Goal: Task Accomplishment & Management: Use online tool/utility

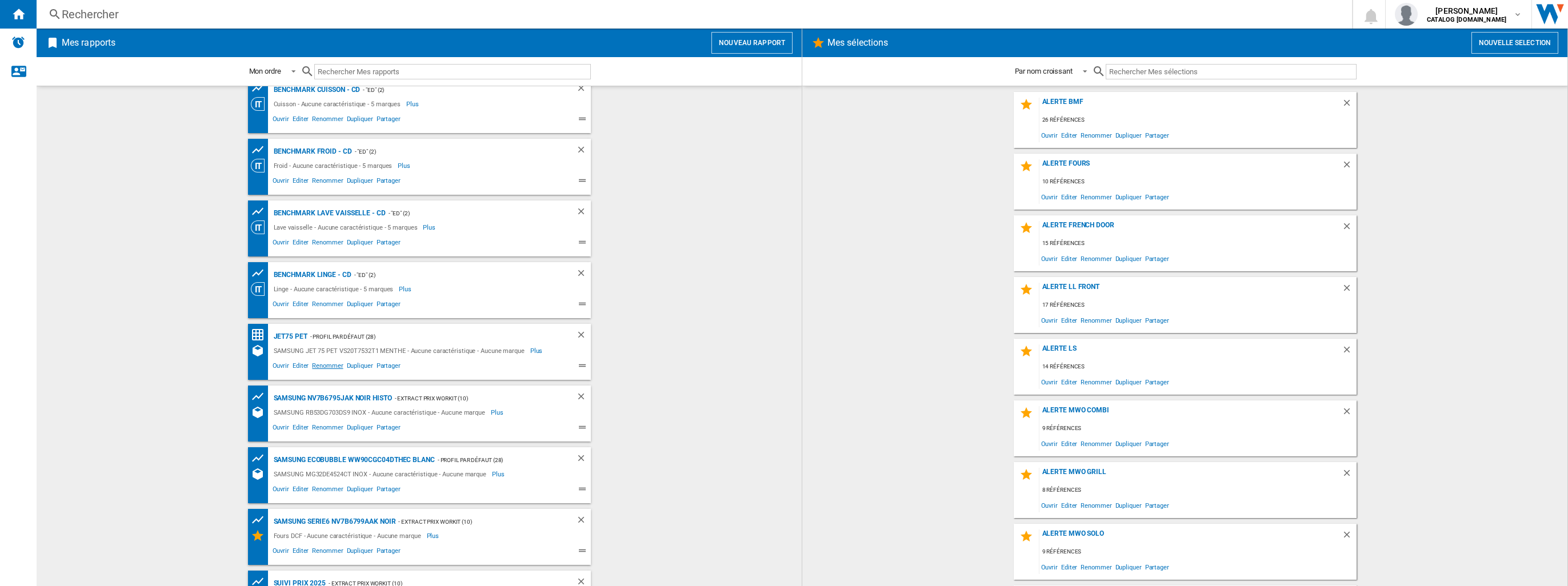
scroll to position [363, 0]
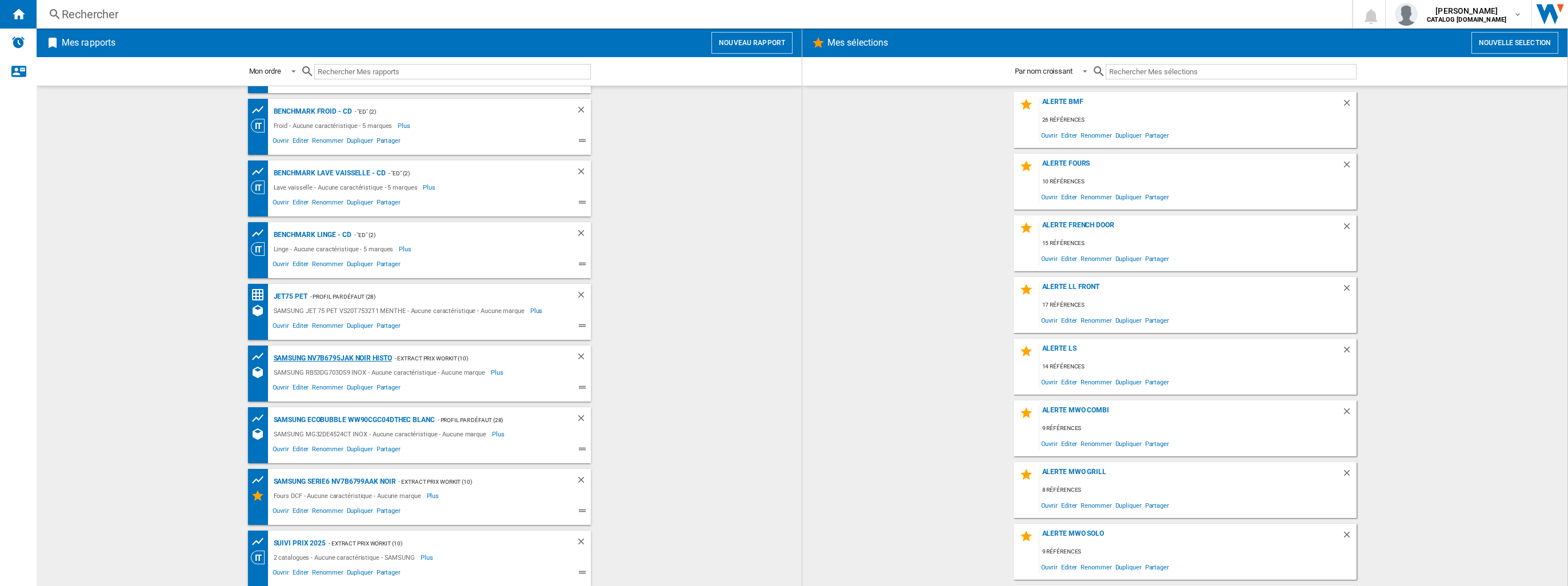
click at [326, 358] on div "SAMSUNG NV7B6795JAK NOIR histo" at bounding box center [331, 358] width 121 height 14
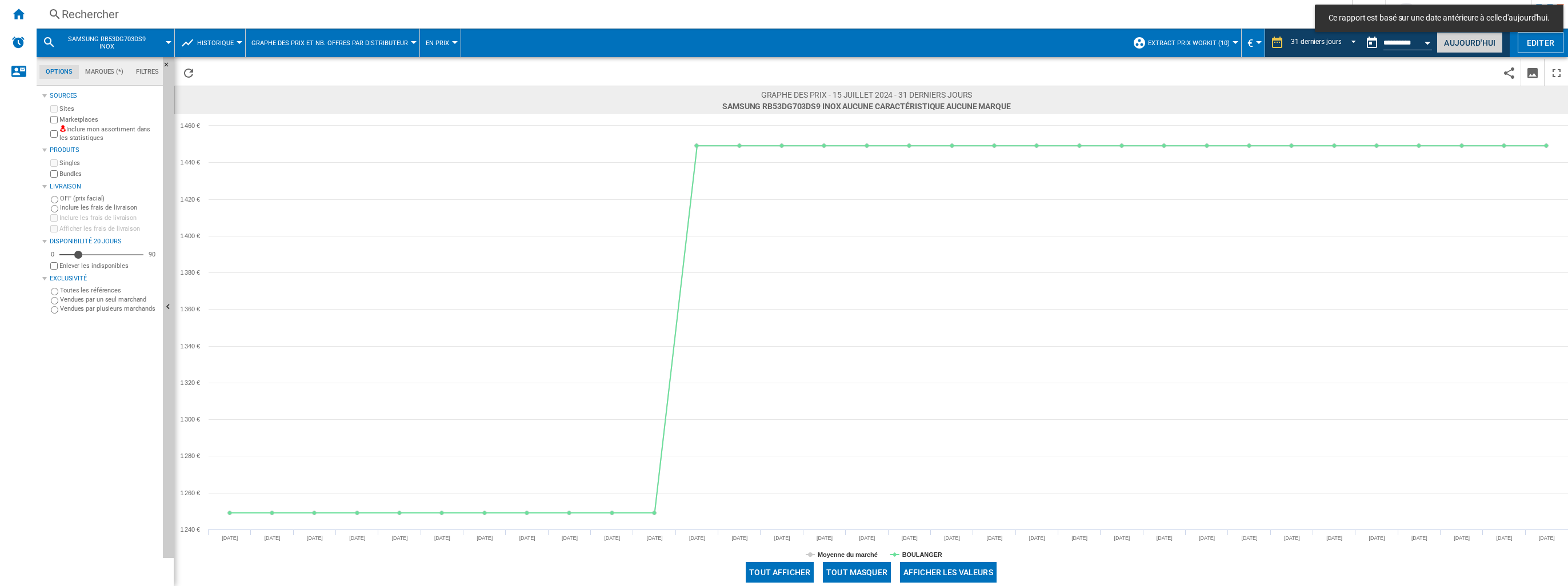
click at [1470, 45] on button "Aujourd'hui" at bounding box center [1470, 42] width 66 height 21
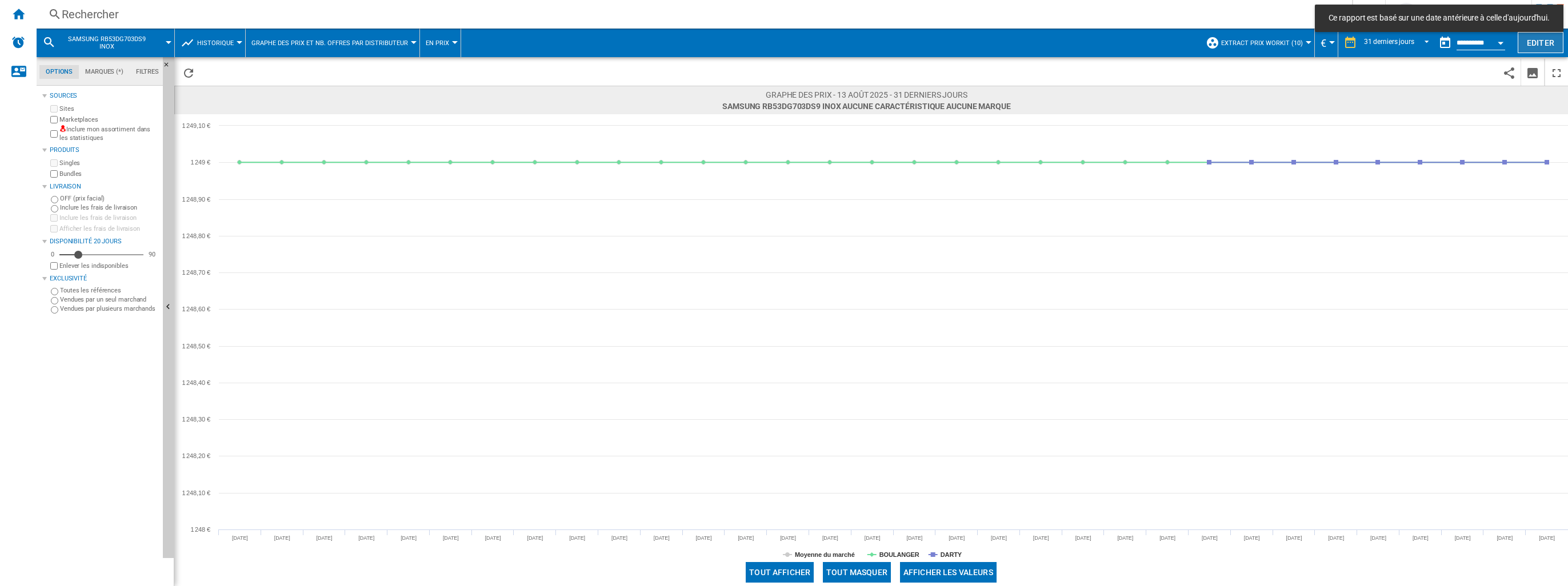
click at [1540, 43] on button "Editer" at bounding box center [1541, 42] width 46 height 21
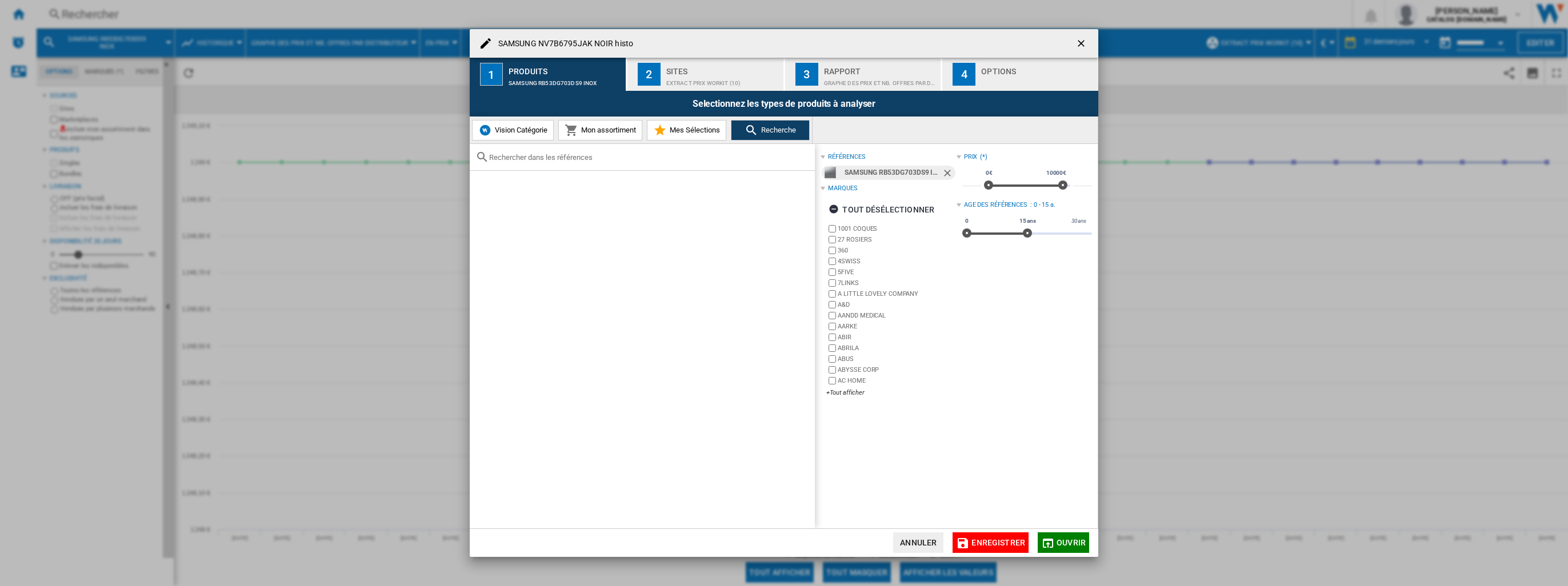
click at [944, 175] on ng-md-icon "Retirer" at bounding box center [949, 174] width 14 height 14
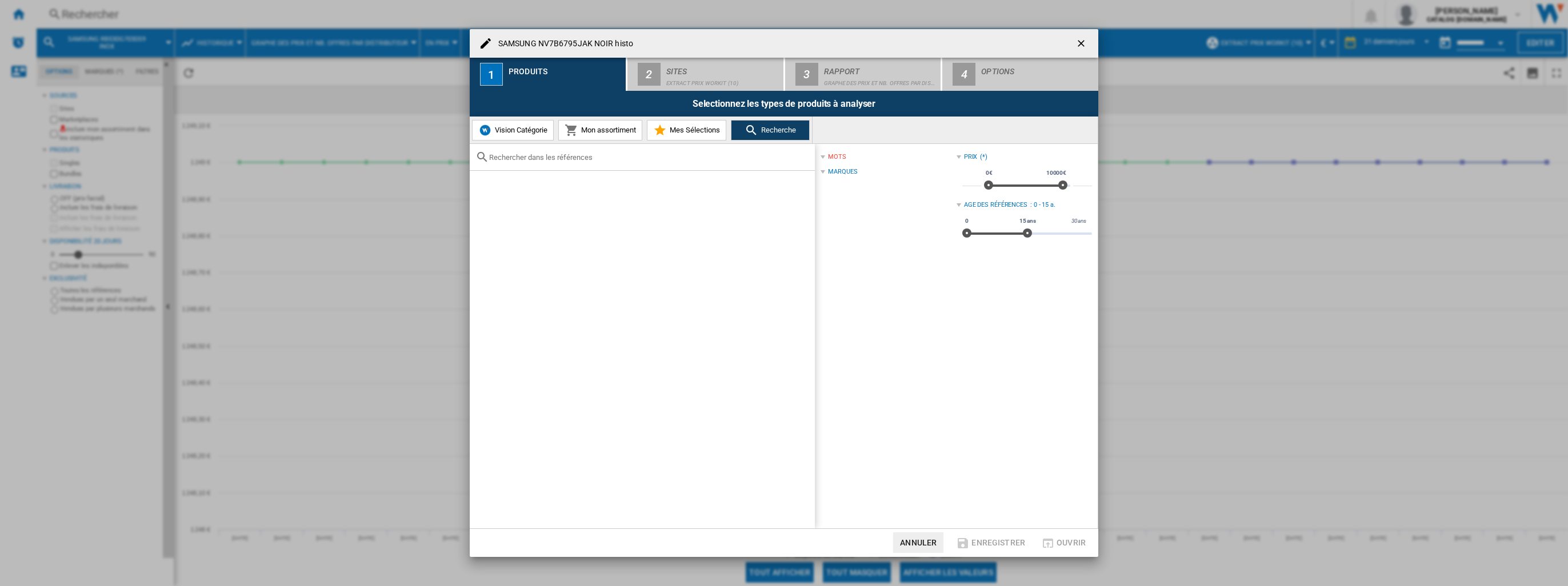
click at [583, 160] on input "text" at bounding box center [649, 157] width 320 height 9
paste input "akUU2M7M"
type input "akUU2M7M"
drag, startPoint x: 516, startPoint y: 162, endPoint x: 453, endPoint y: 155, distance: 63.4
click at [453, 155] on div "SAMSUNG NV7B6795JAK NOIR histo 1 Produits akUU2M7M 2 Sites Extract Prix Workit …" at bounding box center [784, 293] width 1568 height 586
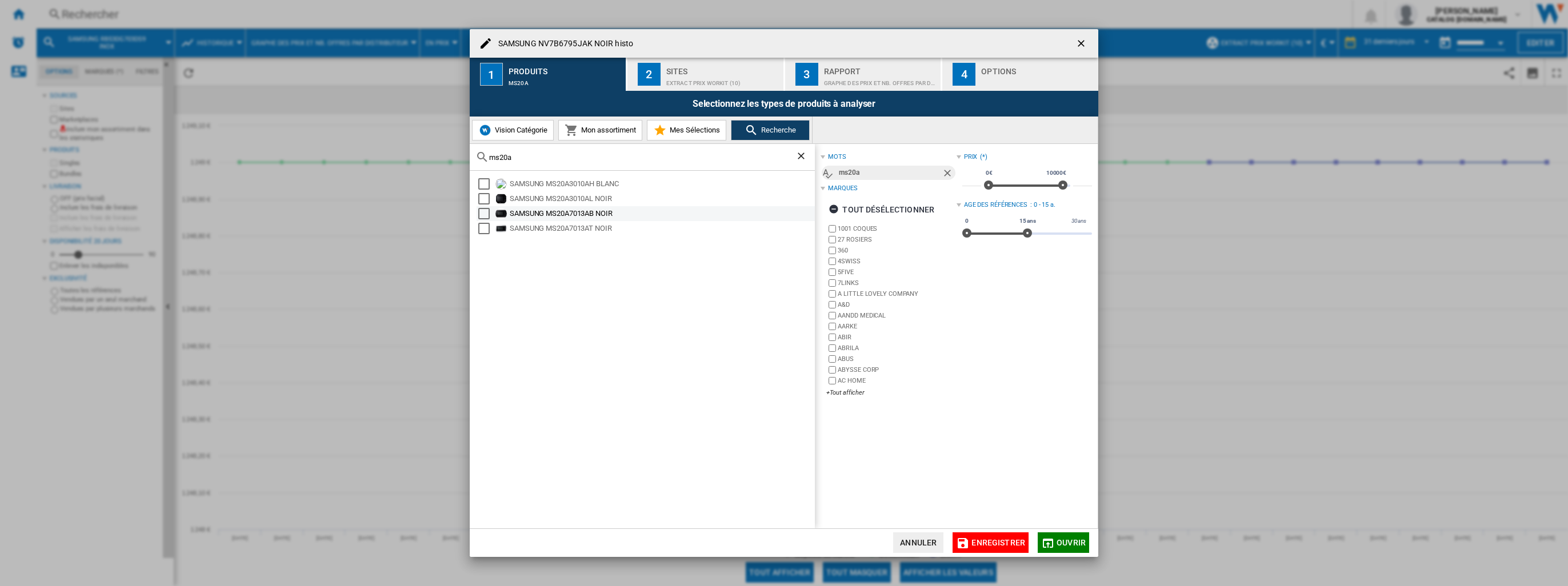
type input "ms20a"
click at [479, 210] on div "Select" at bounding box center [484, 214] width 11 height 11
click at [479, 229] on div "Select" at bounding box center [484, 228] width 11 height 11
click at [481, 209] on div "Select" at bounding box center [484, 214] width 11 height 11
click at [484, 233] on div "Select" at bounding box center [484, 228] width 11 height 11
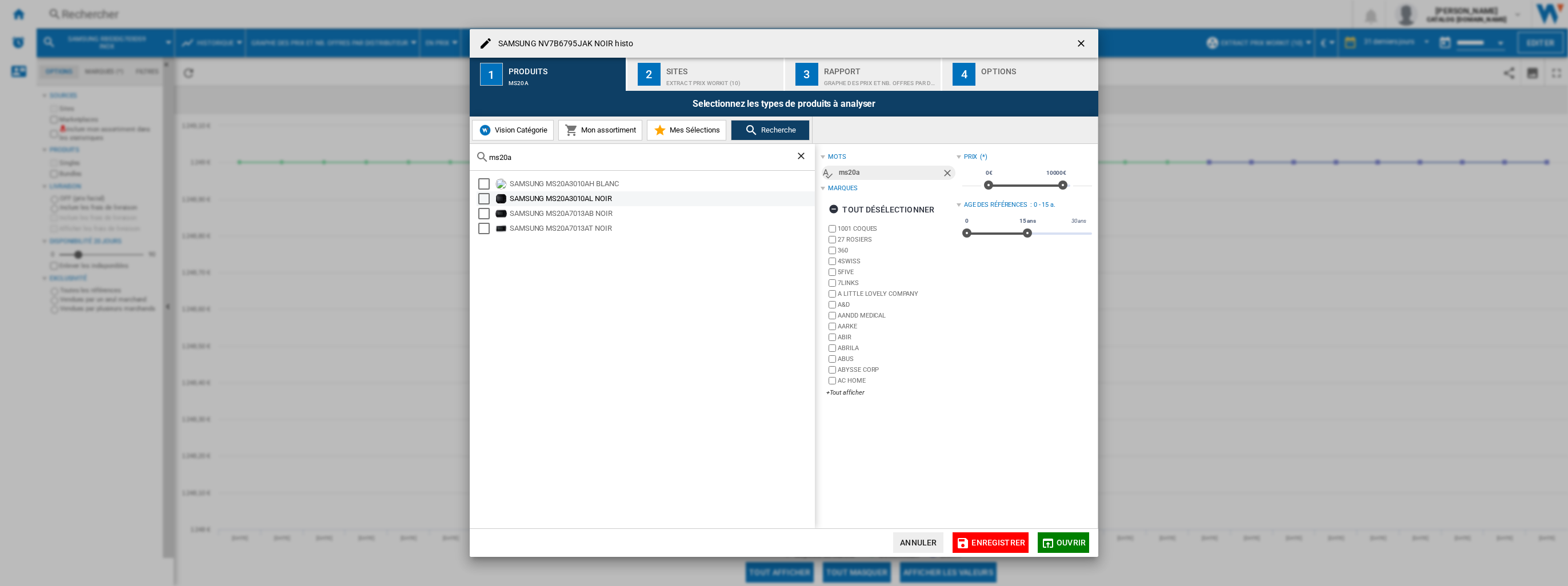
click at [481, 200] on div "Select" at bounding box center [484, 199] width 11 height 11
click at [1066, 541] on span "Ouvrir" at bounding box center [1071, 542] width 29 height 9
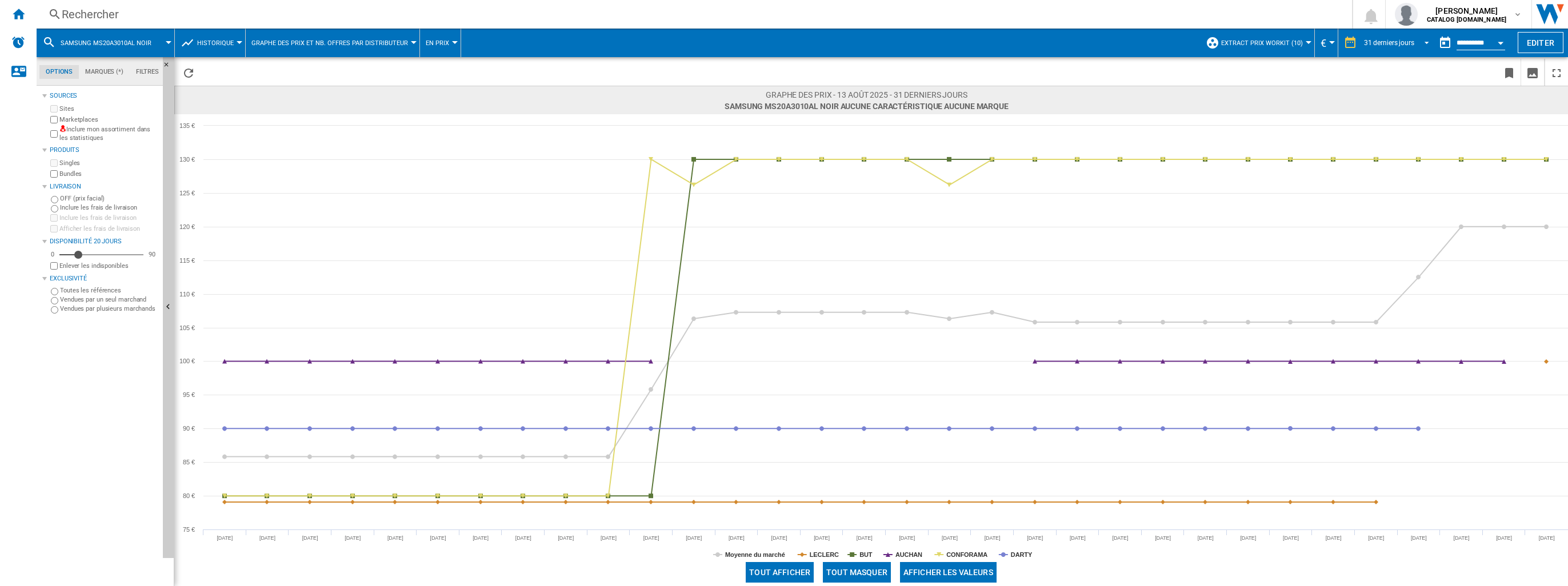
click at [1412, 41] on md-select-value "31 derniers jours" at bounding box center [1398, 43] width 71 height 17
click at [1380, 144] on div "6 derniers mois" at bounding box center [1385, 146] width 47 height 10
